Goal: Task Accomplishment & Management: Manage account settings

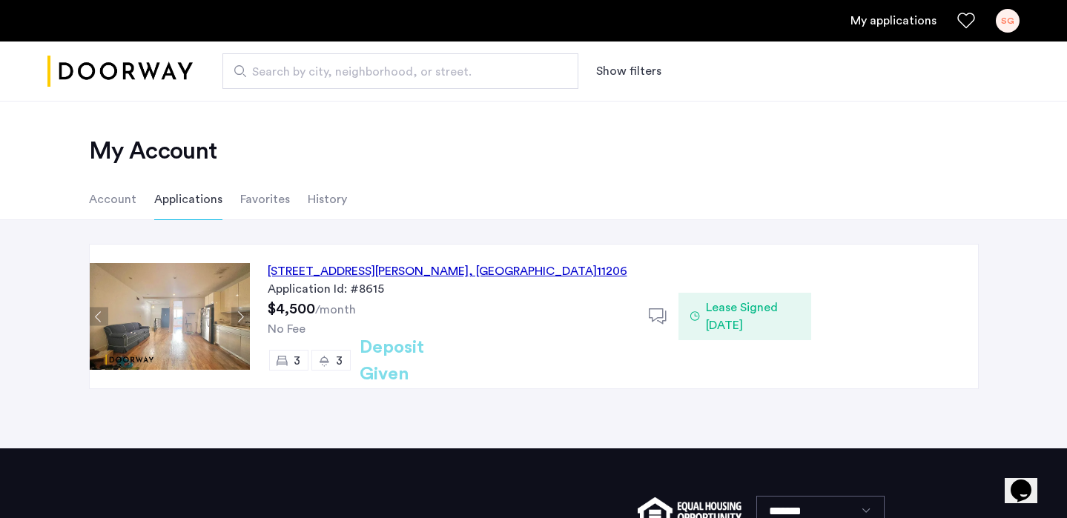
click at [104, 199] on li "Account" at bounding box center [112, 200] width 47 height 42
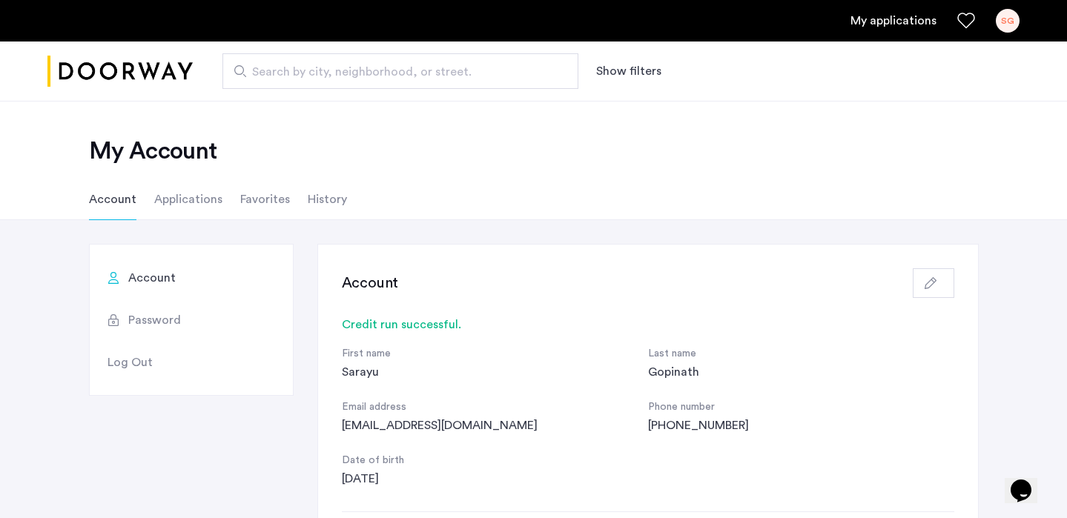
click at [1001, 23] on div "SG" at bounding box center [1008, 21] width 24 height 24
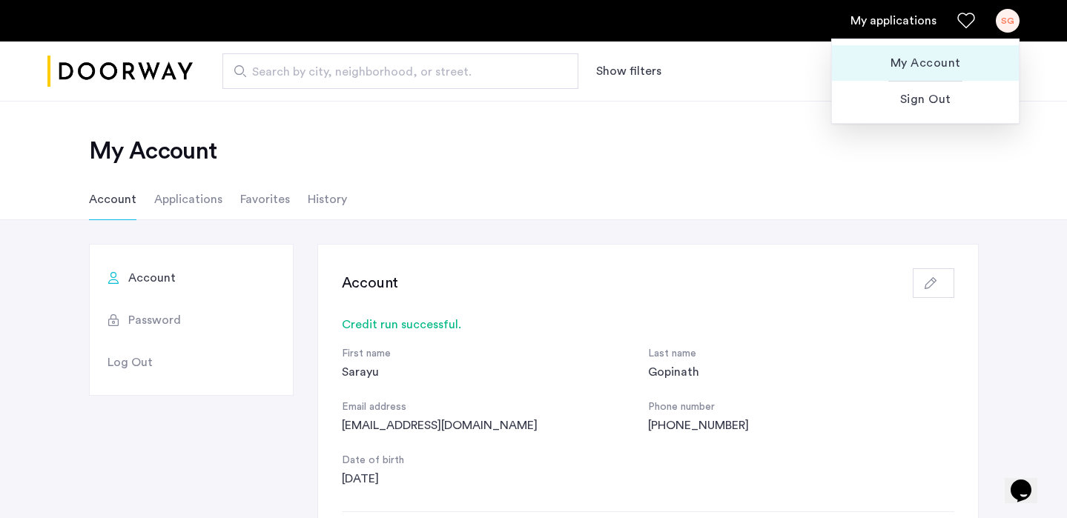
click at [944, 62] on span "My Account" at bounding box center [925, 63] width 163 height 18
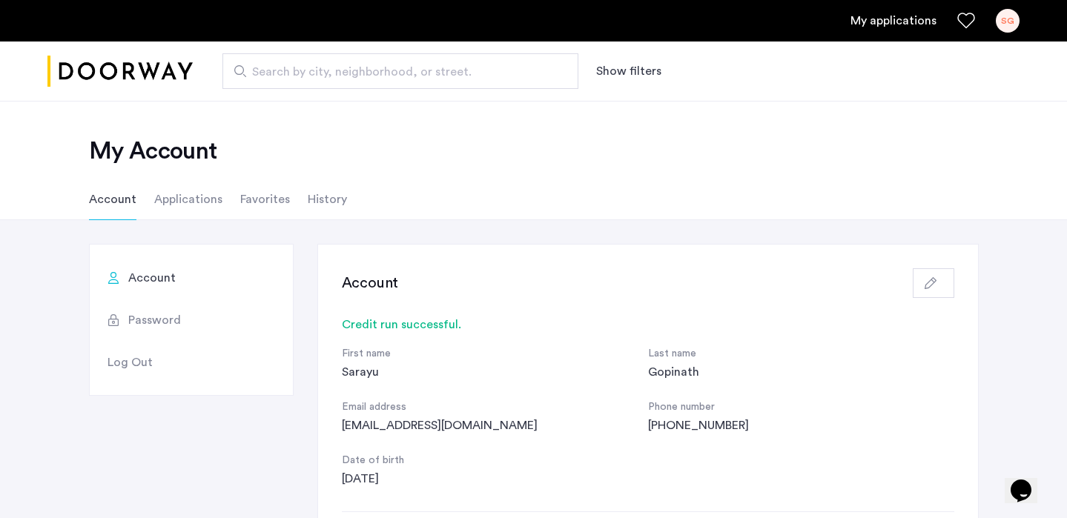
click at [96, 72] on img "Cazamio logo" at bounding box center [119, 72] width 145 height 56
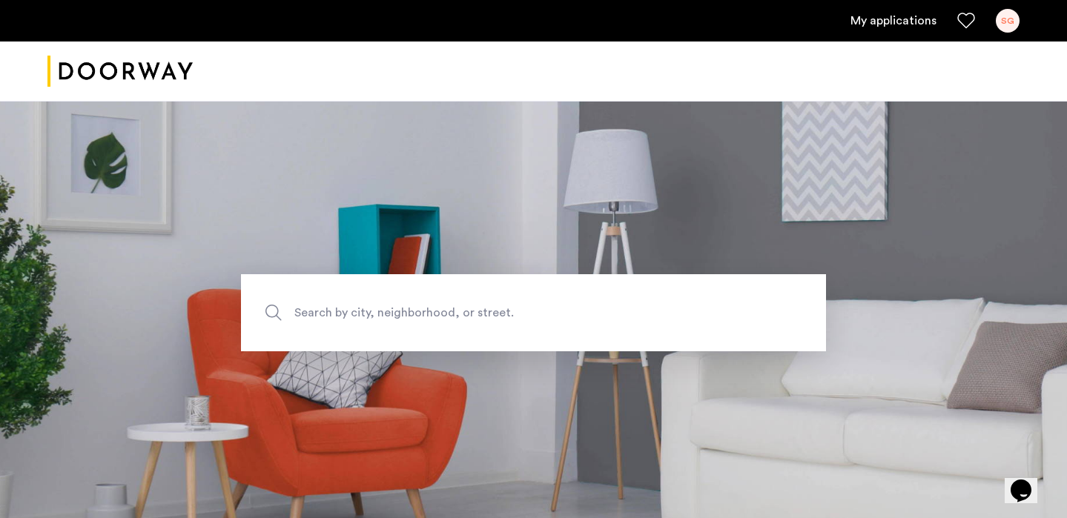
click at [908, 24] on link "My applications" at bounding box center [894, 21] width 86 height 18
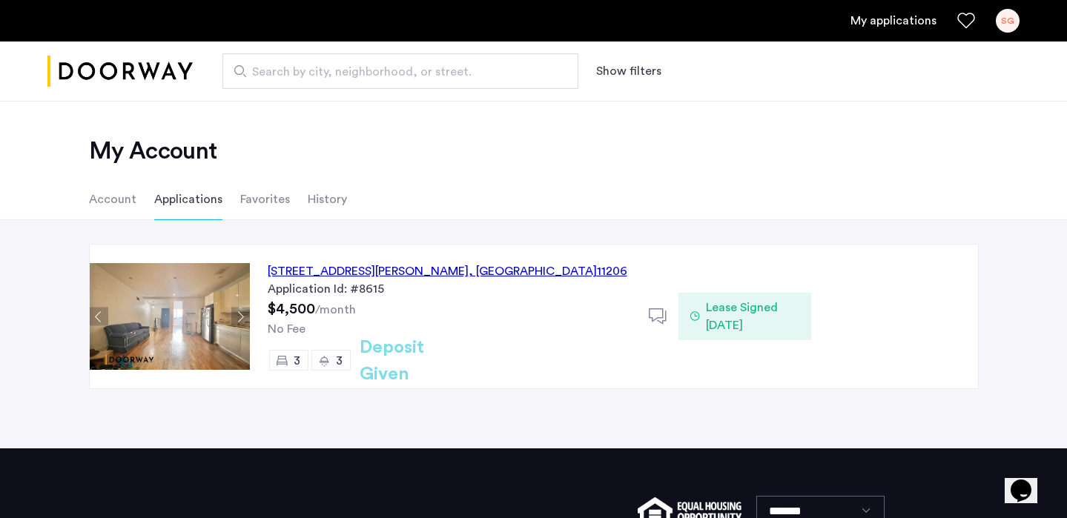
click at [466, 277] on div "268A Throop Avenue, Unit 1, Brooklyn , NY 11206" at bounding box center [448, 272] width 360 height 18
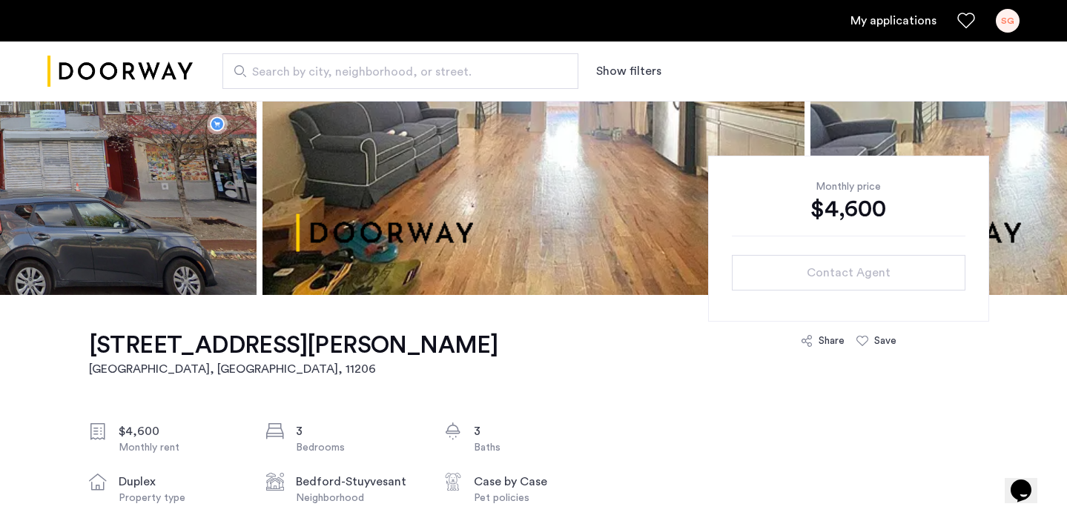
scroll to position [267, 0]
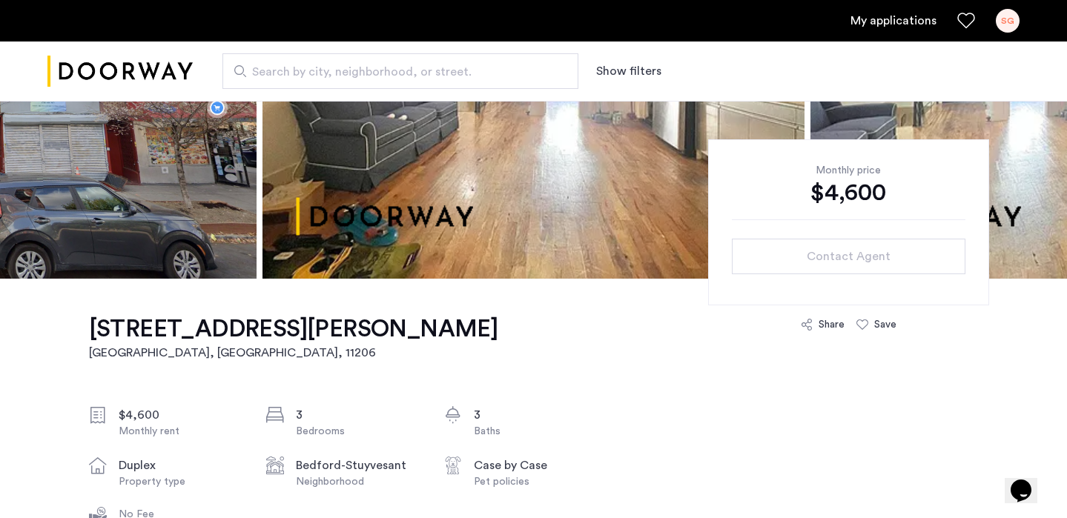
click at [1003, 16] on div "SG" at bounding box center [1008, 21] width 24 height 24
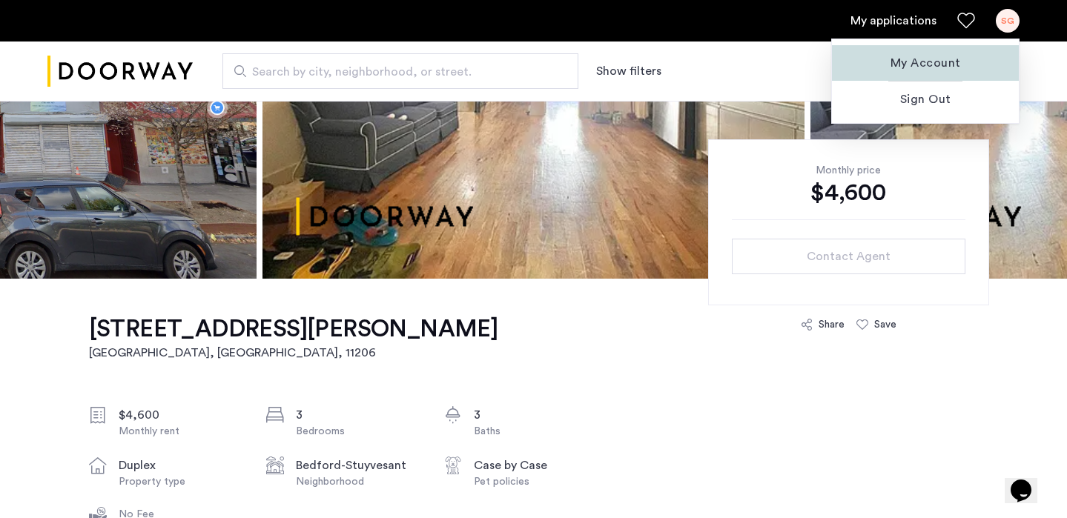
click at [931, 69] on span "My Account" at bounding box center [925, 63] width 163 height 18
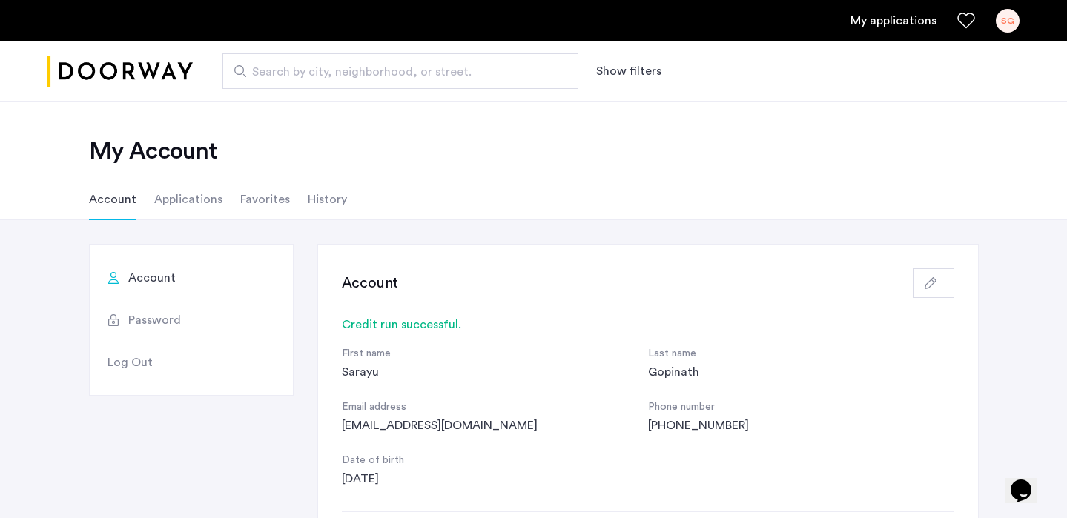
click at [271, 198] on li "Favorites" at bounding box center [265, 200] width 50 height 42
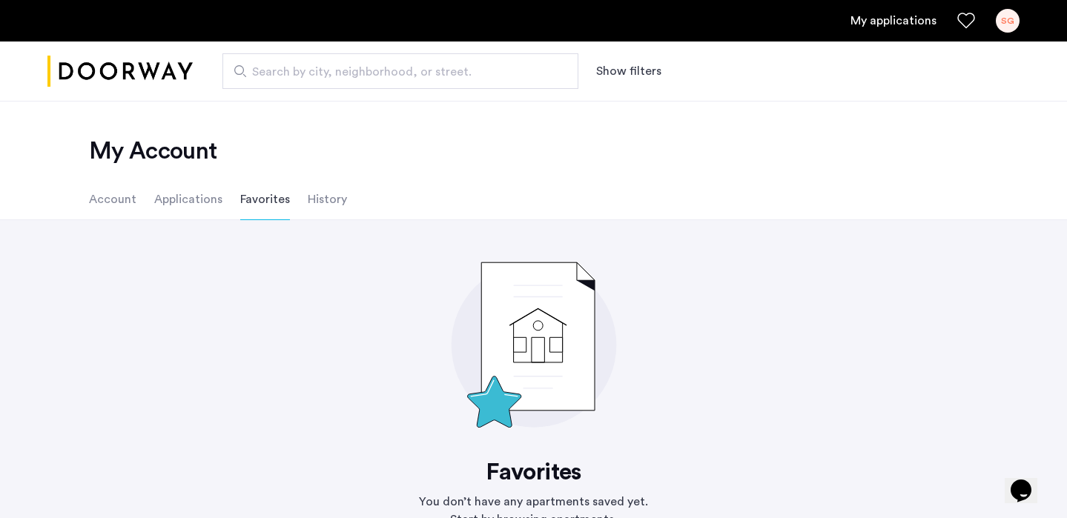
click at [178, 82] on img "Cazamio logo" at bounding box center [119, 72] width 145 height 56
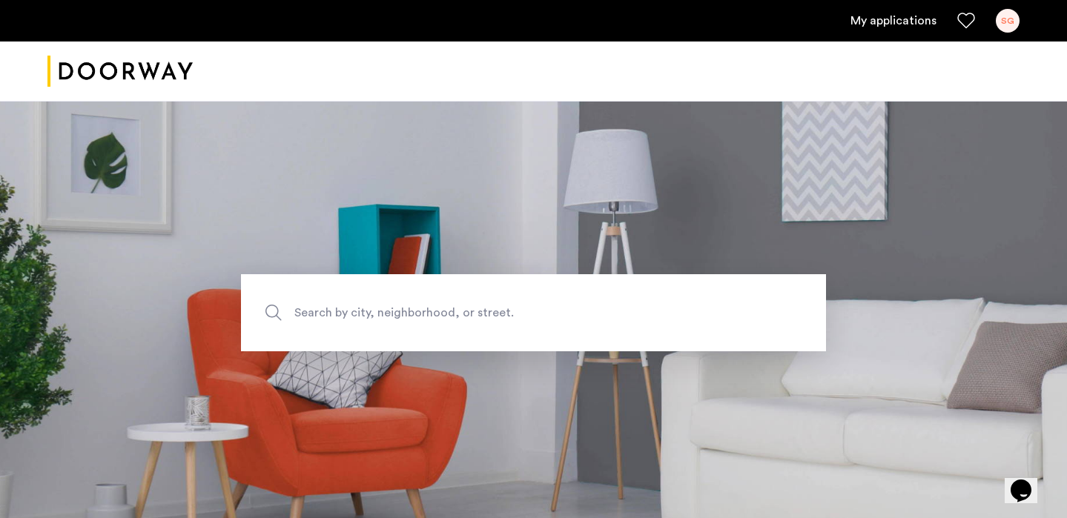
click at [877, 19] on link "My applications" at bounding box center [894, 21] width 86 height 18
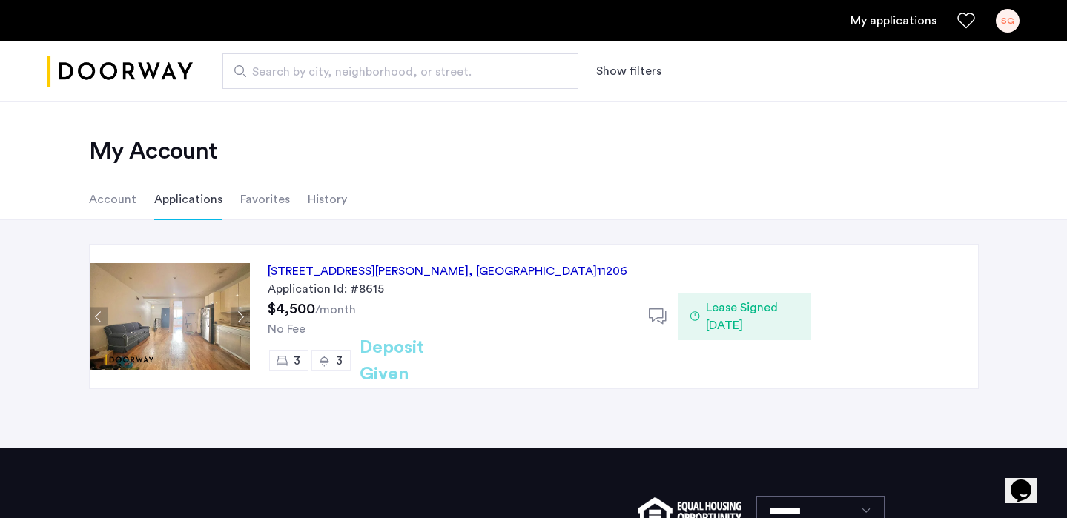
click at [713, 316] on span "Lease Signed 09/04/2025" at bounding box center [752, 317] width 93 height 36
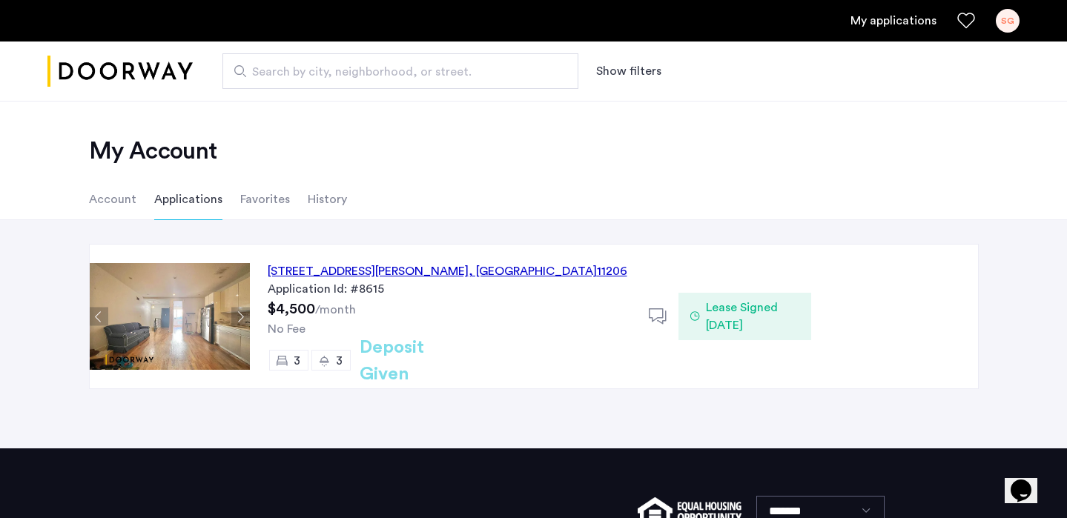
click at [562, 350] on div "3 3 Deposit Given" at bounding box center [449, 360] width 363 height 21
click at [437, 359] on h2 "Deposit Given" at bounding box center [419, 360] width 118 height 53
click at [653, 324] on icon at bounding box center [658, 317] width 19 height 19
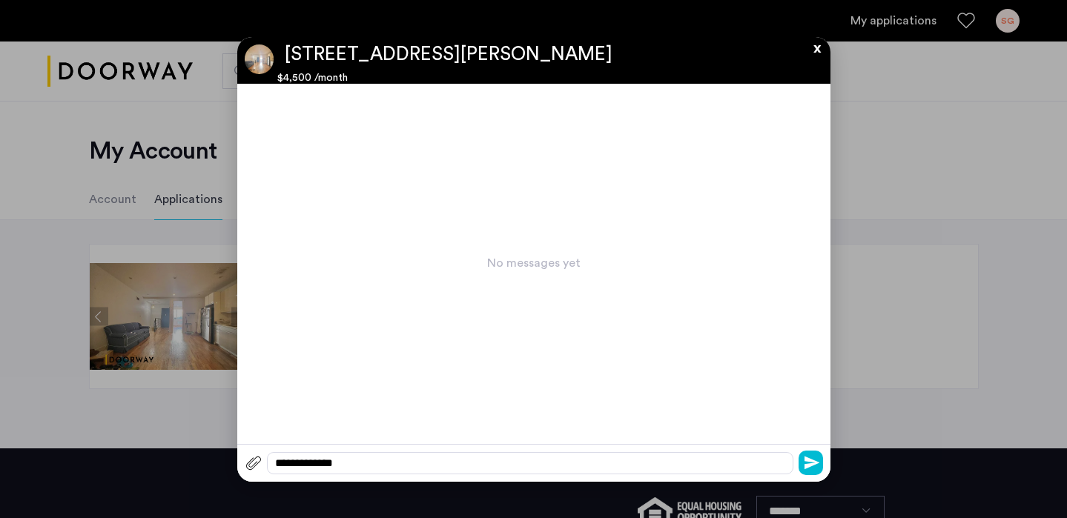
click at [815, 51] on button "x" at bounding box center [813, 45] width 22 height 16
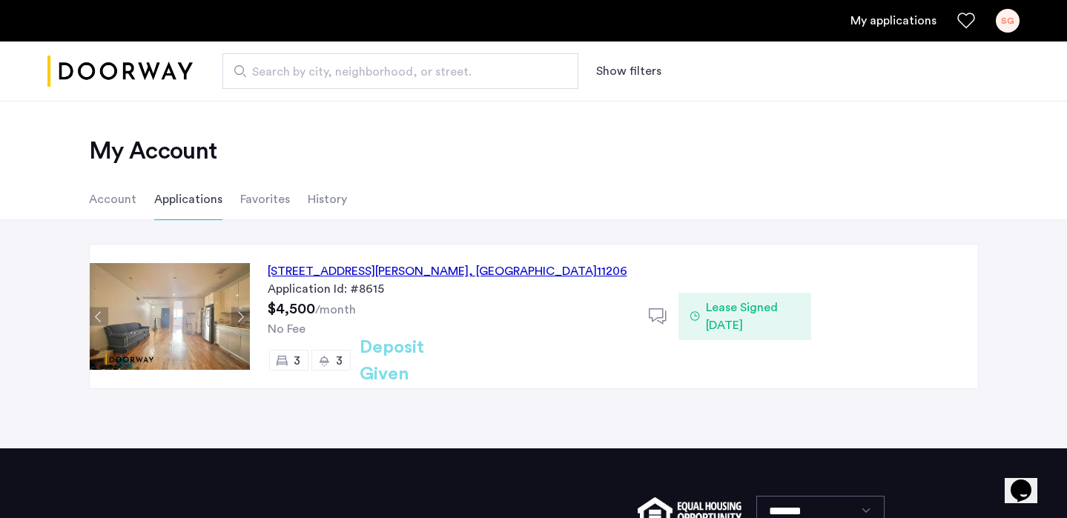
click at [360, 274] on div "[STREET_ADDRESS][PERSON_NAME]" at bounding box center [448, 272] width 360 height 18
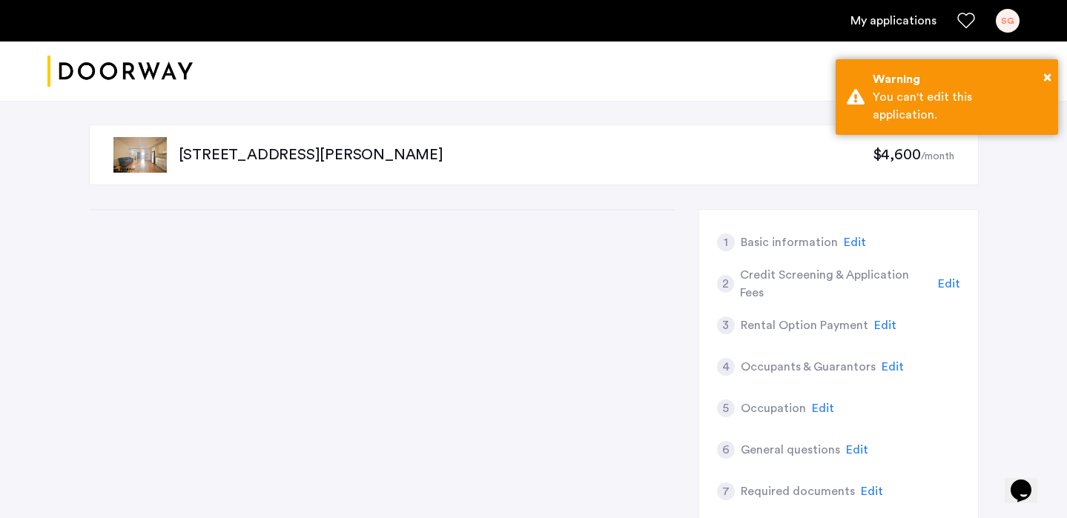
click at [1005, 20] on div "SG" at bounding box center [1008, 21] width 24 height 24
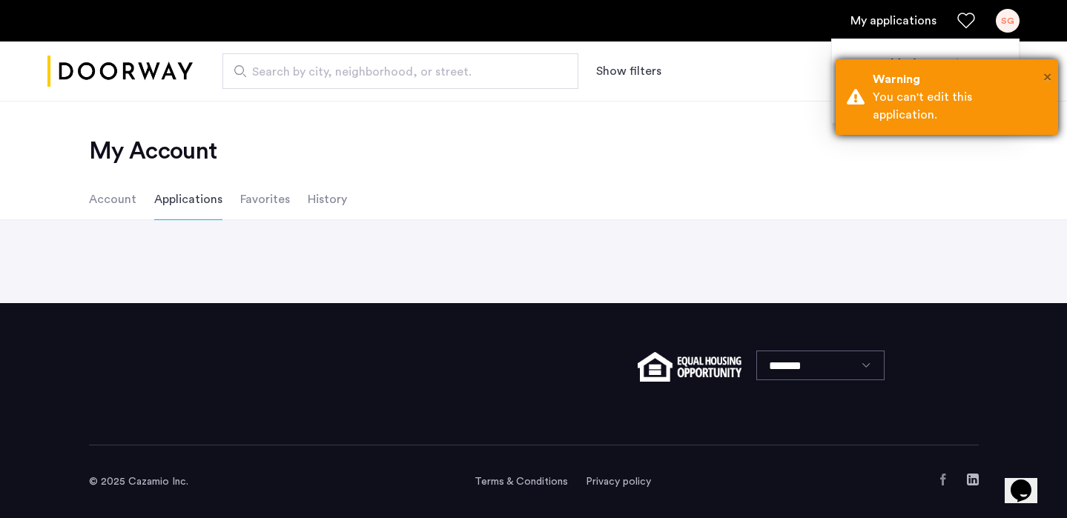
click at [1048, 82] on span "×" at bounding box center [1047, 77] width 8 height 15
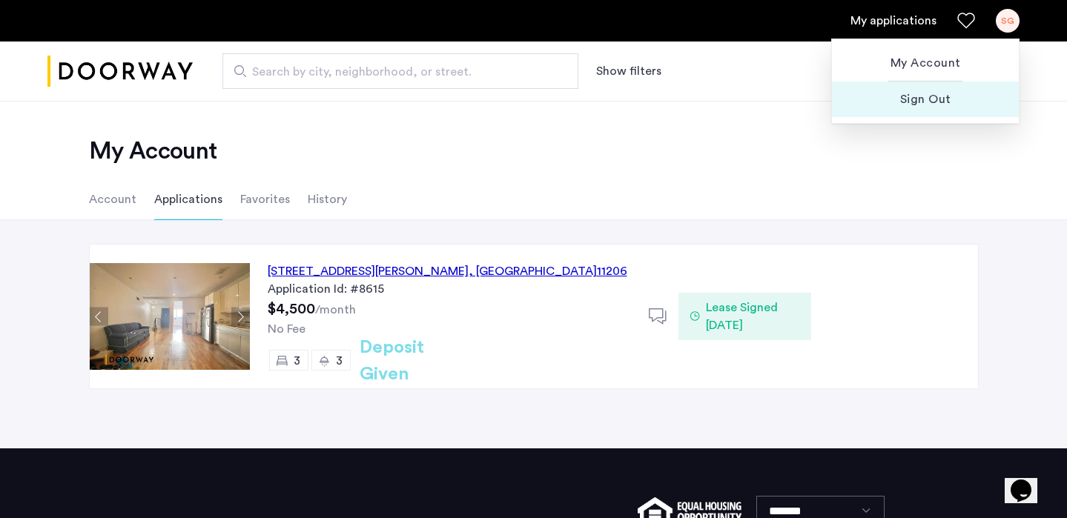
click at [928, 104] on span "Sign Out" at bounding box center [925, 99] width 163 height 18
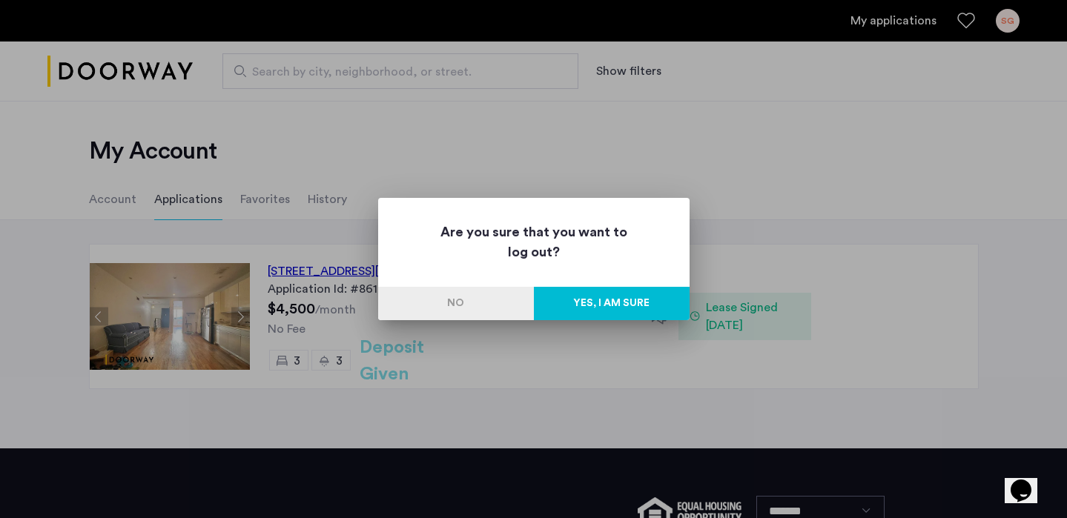
click at [641, 308] on button "Yes, I am sure" at bounding box center [612, 303] width 156 height 33
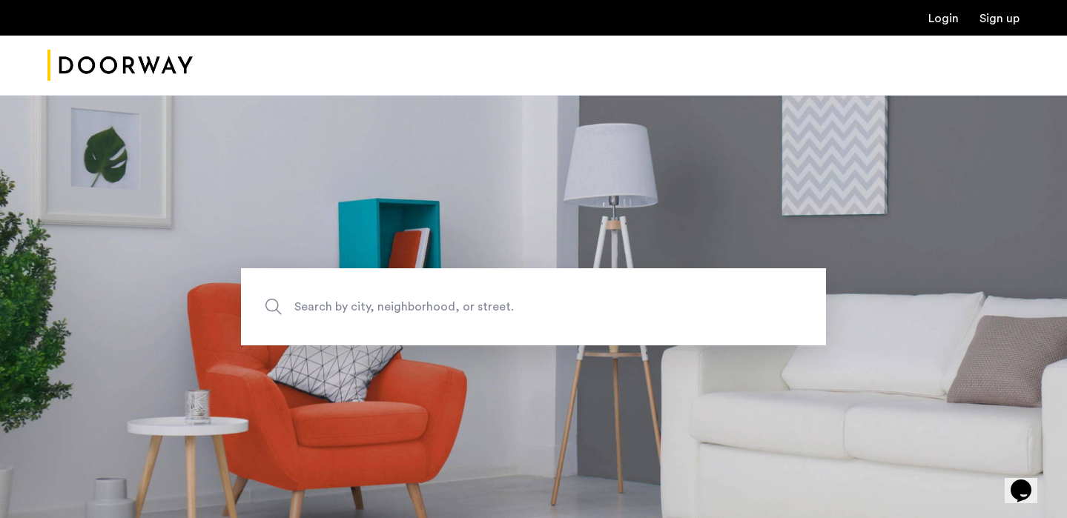
click at [991, 19] on link "Sign up" at bounding box center [1000, 19] width 40 height 12
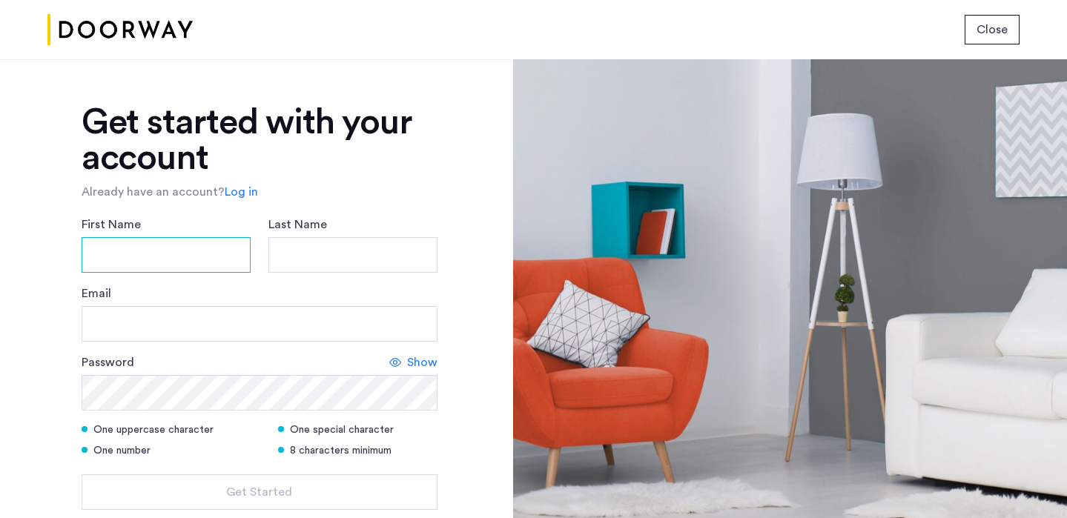
click at [110, 251] on input "First Name" at bounding box center [166, 255] width 169 height 36
type input "******"
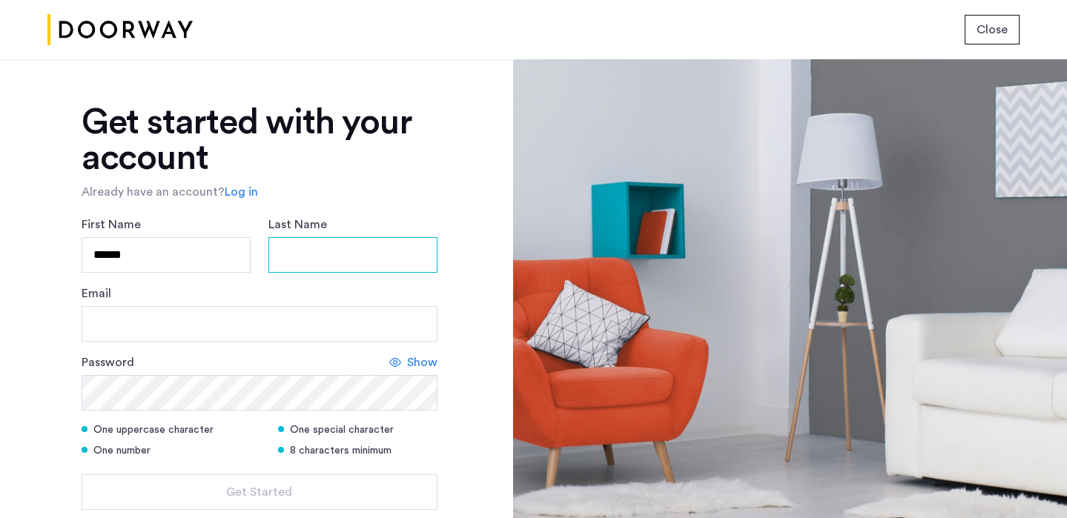
type input "********"
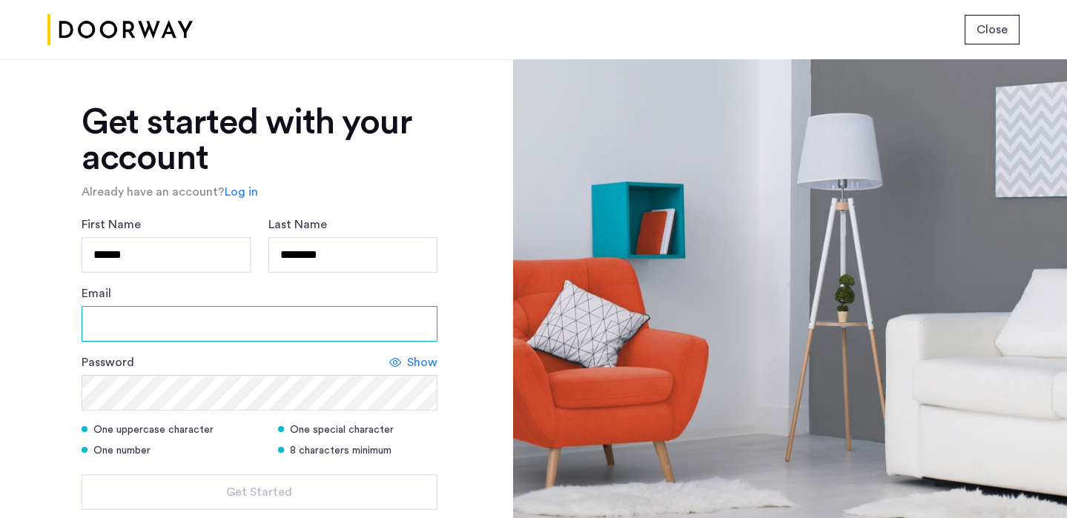
type input "**********"
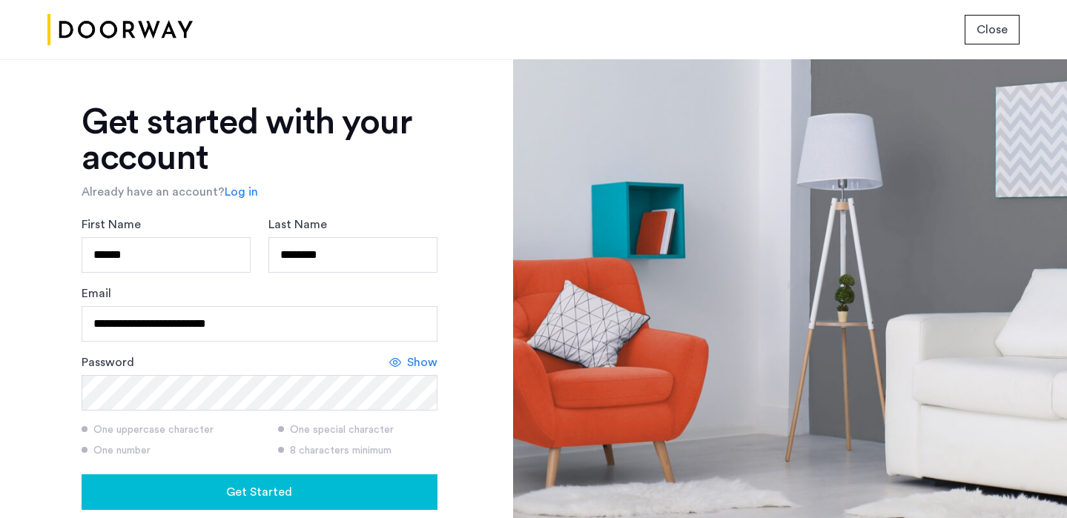
click at [128, 495] on div "Get Started" at bounding box center [259, 492] width 332 height 18
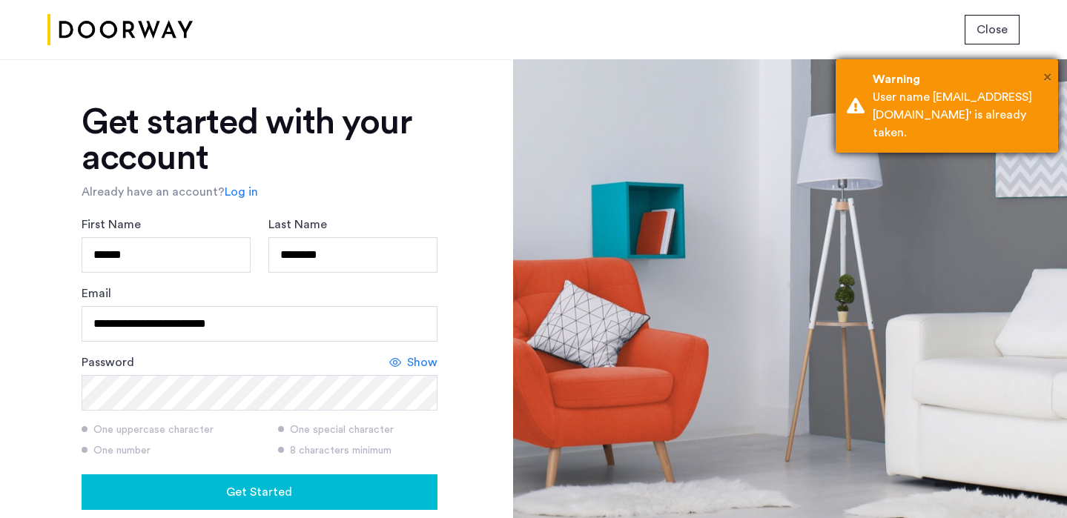
click at [1051, 71] on span "×" at bounding box center [1047, 77] width 8 height 15
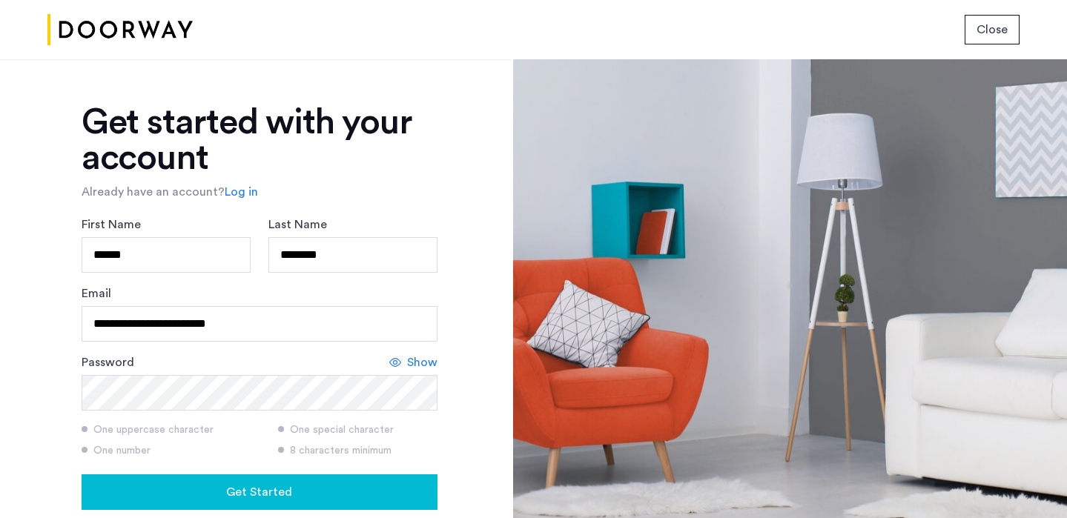
click at [108, 29] on img at bounding box center [119, 30] width 145 height 56
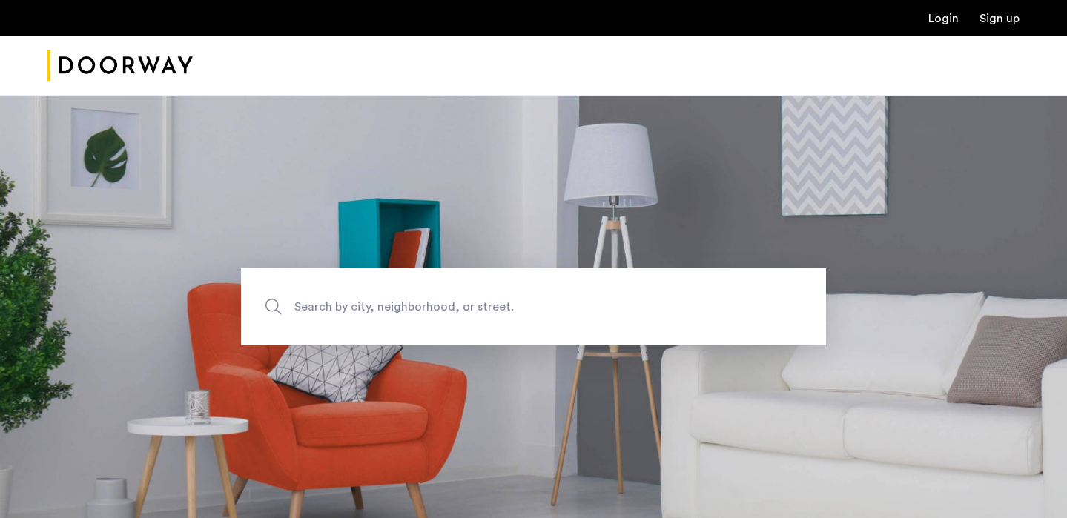
click at [988, 22] on link "Sign up" at bounding box center [1000, 19] width 40 height 12
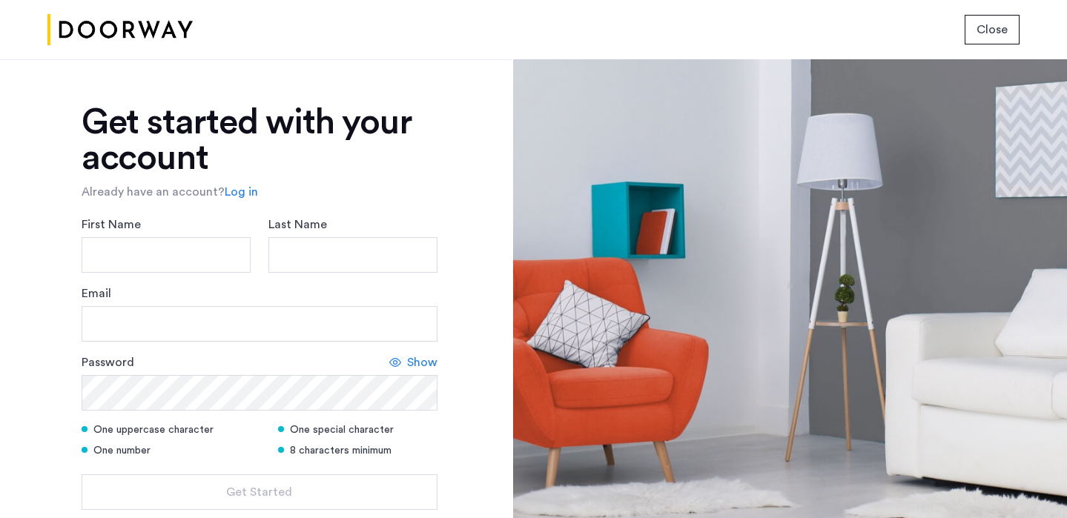
click at [234, 191] on link "Log in" at bounding box center [241, 192] width 33 height 18
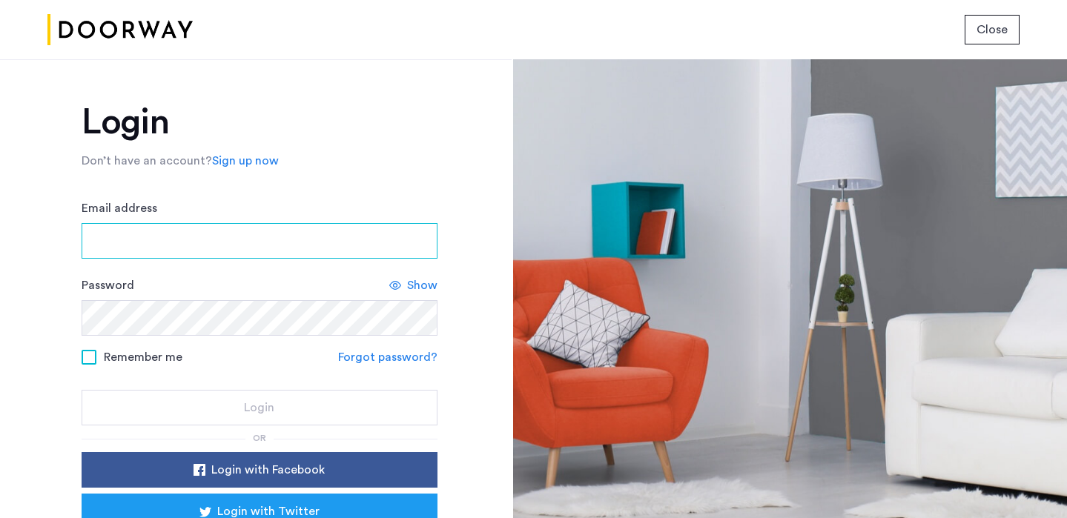
click at [196, 246] on input "Email address" at bounding box center [260, 241] width 356 height 36
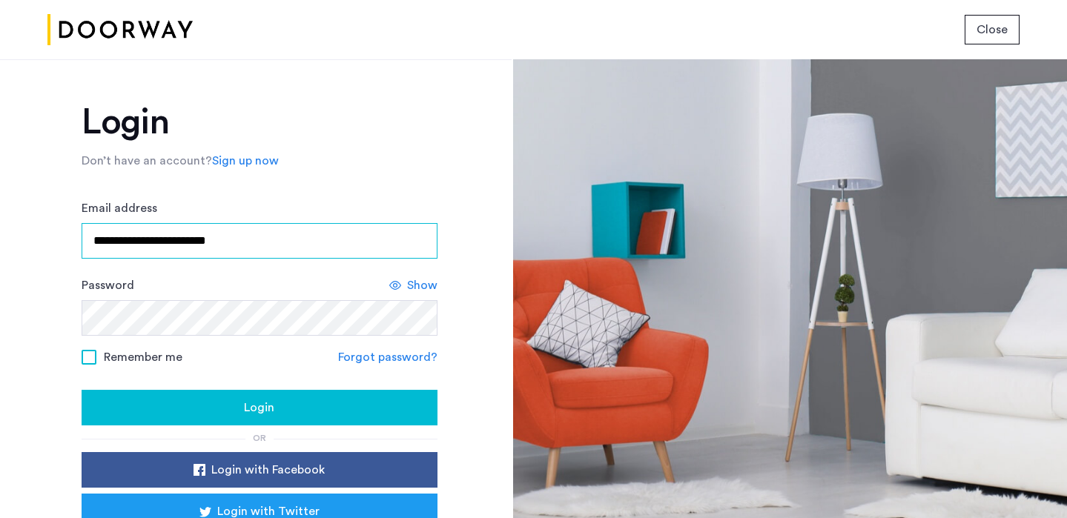
type input "**********"
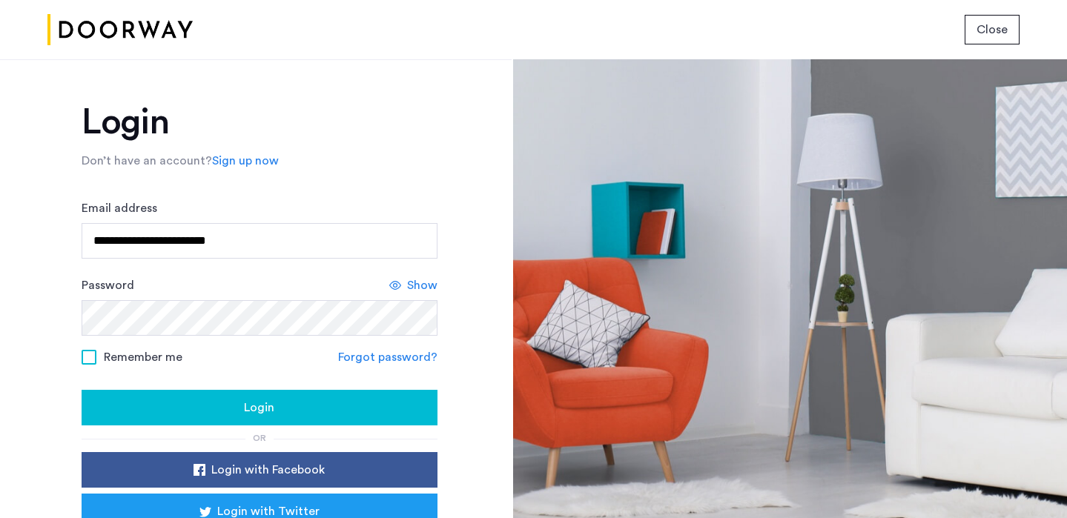
click at [91, 360] on span at bounding box center [89, 357] width 15 height 15
click at [133, 419] on button "Login" at bounding box center [260, 408] width 356 height 36
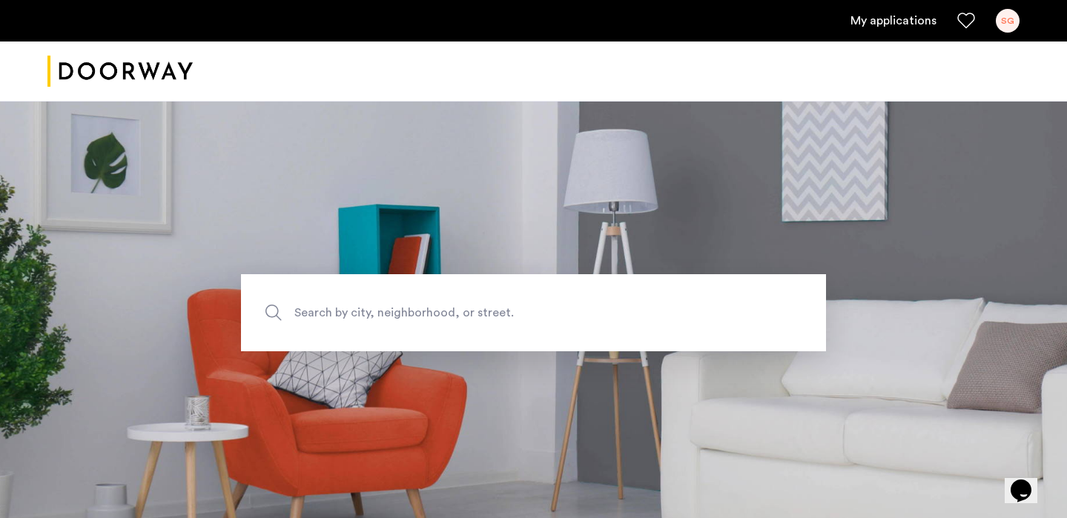
click at [136, 65] on img "Cazamio logo" at bounding box center [119, 72] width 145 height 56
click at [896, 16] on link "My applications" at bounding box center [894, 21] width 86 height 18
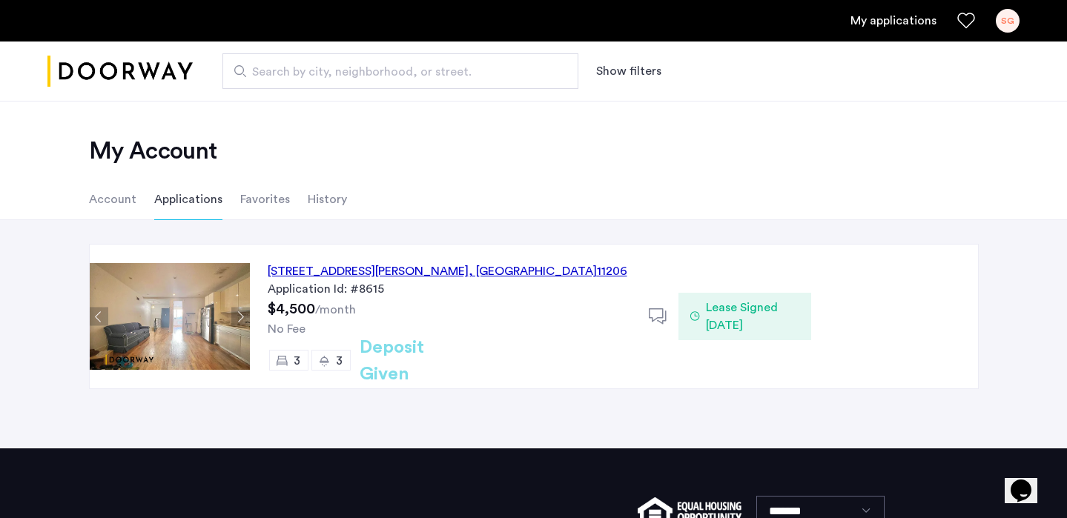
click at [426, 274] on div "[STREET_ADDRESS][PERSON_NAME]" at bounding box center [448, 272] width 360 height 18
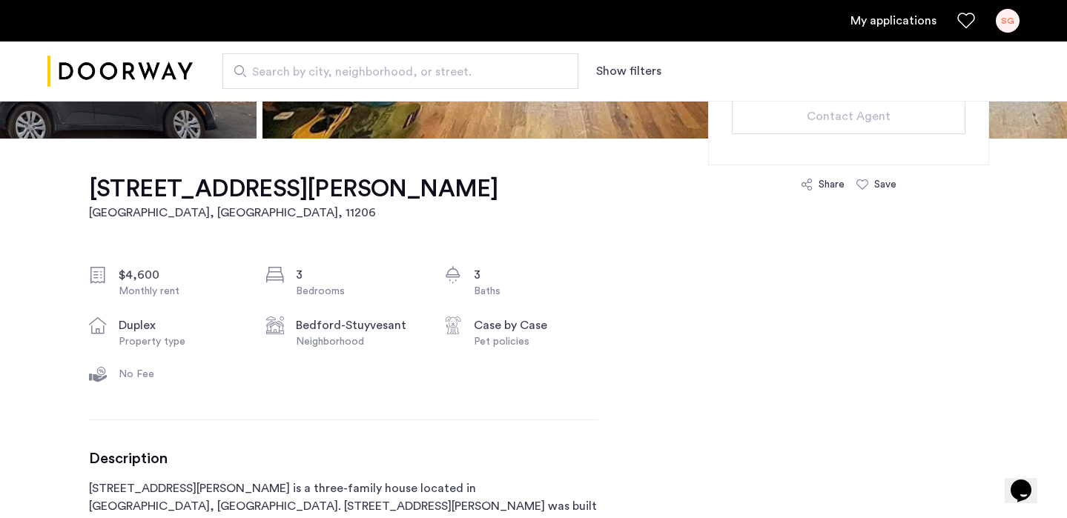
scroll to position [409, 0]
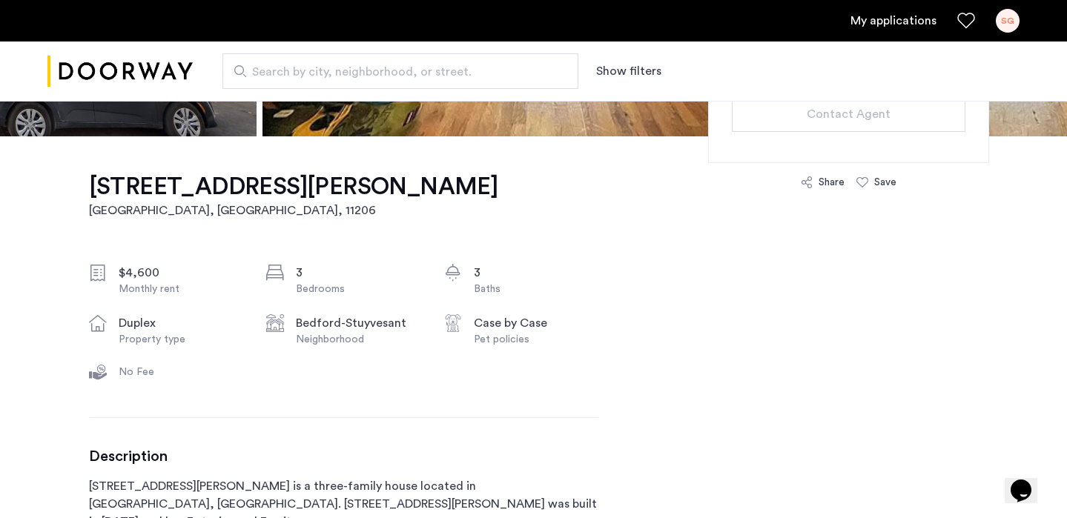
click at [145, 270] on div "$4,600" at bounding box center [181, 273] width 125 height 18
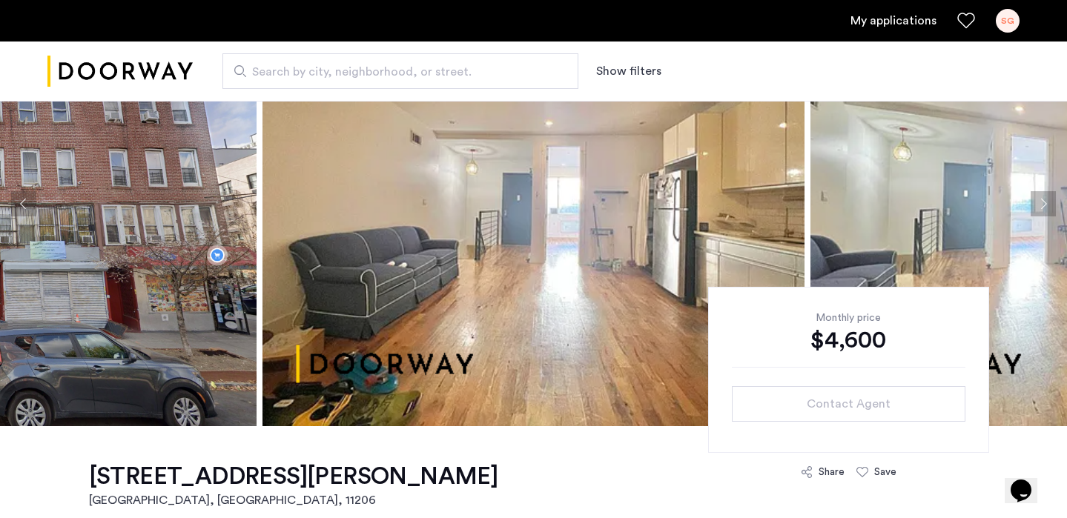
scroll to position [0, 0]
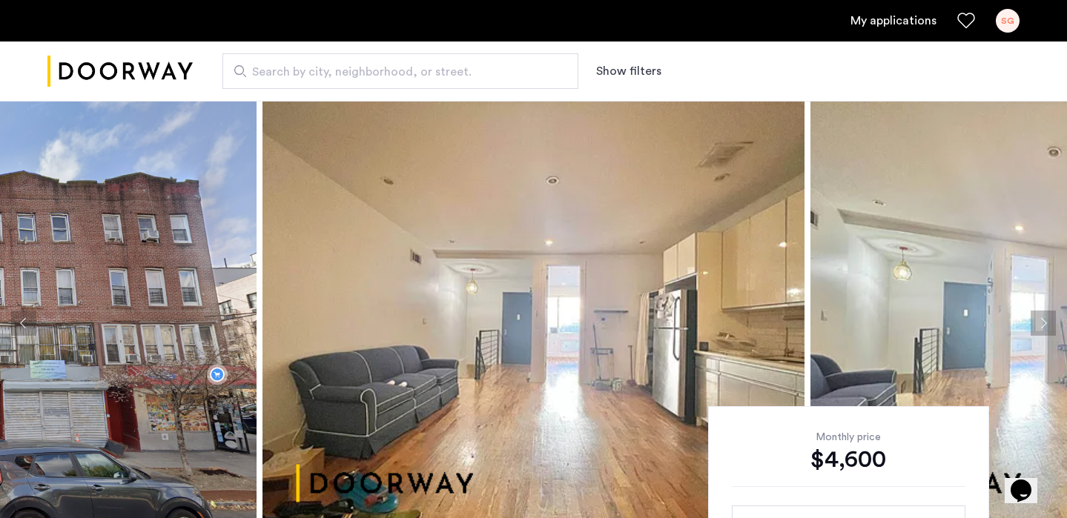
click at [165, 80] on img "Cazamio logo" at bounding box center [119, 72] width 145 height 56
